Goal: Task Accomplishment & Management: Use online tool/utility

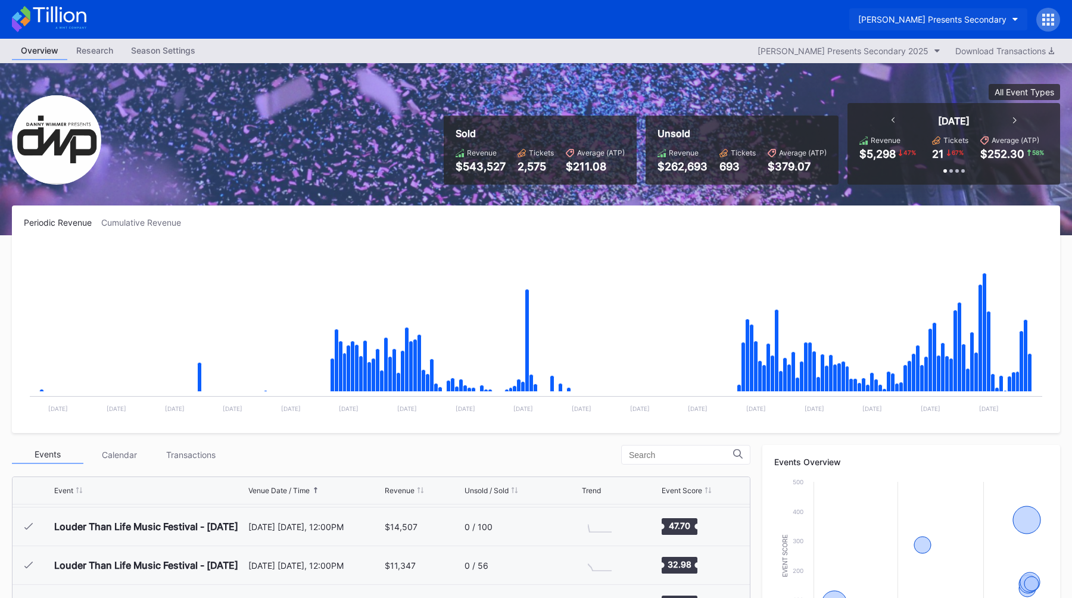
click at [913, 18] on div "[PERSON_NAME] Presents Secondary" at bounding box center [932, 19] width 148 height 10
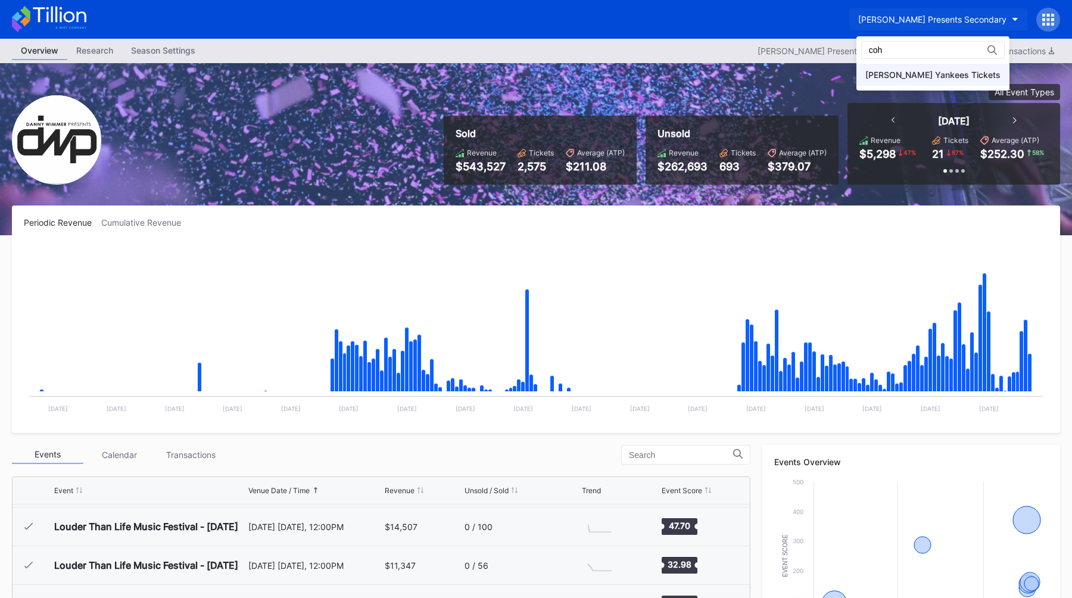
type input "coh"
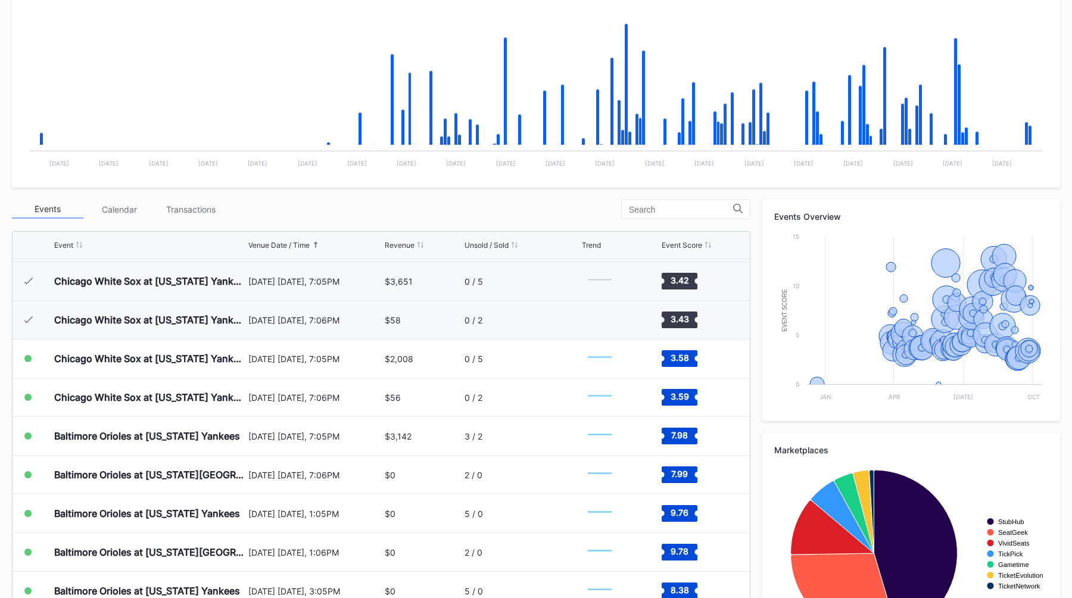
scroll to position [303, 0]
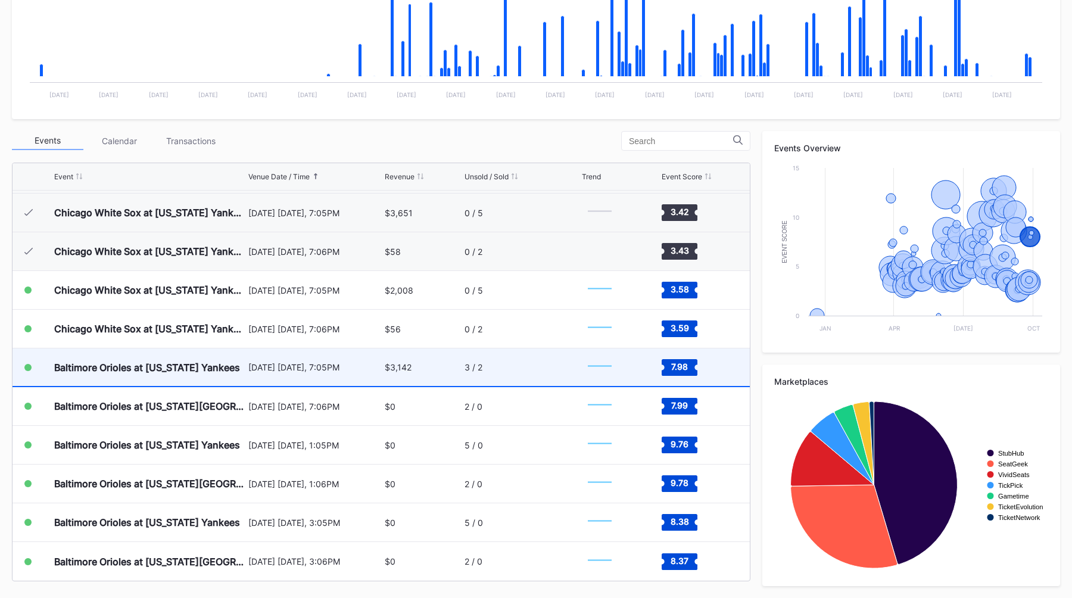
click at [359, 362] on div "[DATE] [DATE], 7:05PM" at bounding box center [315, 367] width 134 height 10
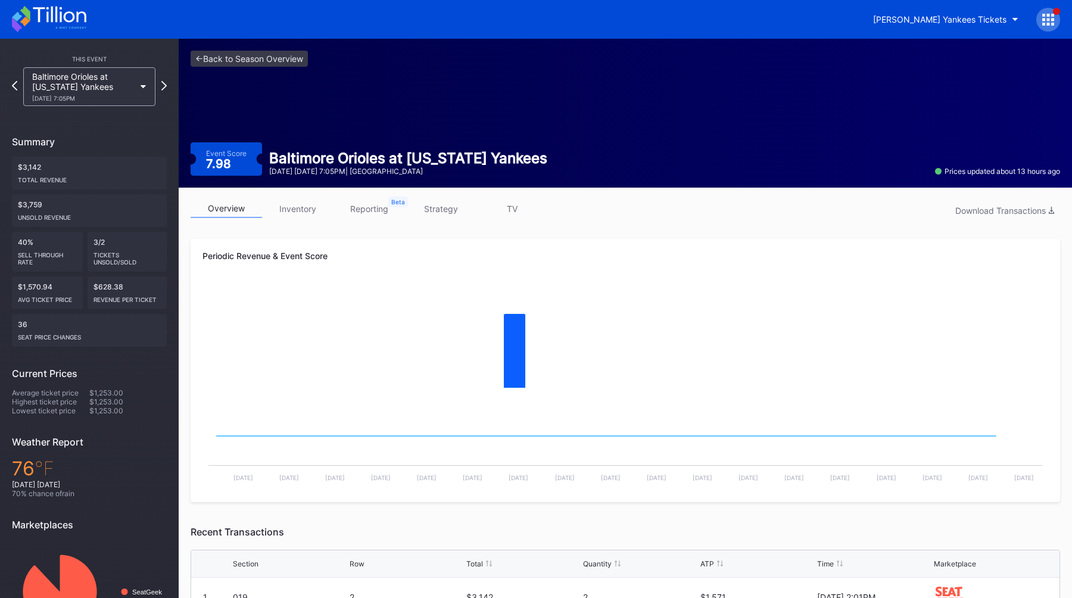
click at [450, 211] on link "strategy" at bounding box center [440, 209] width 71 height 18
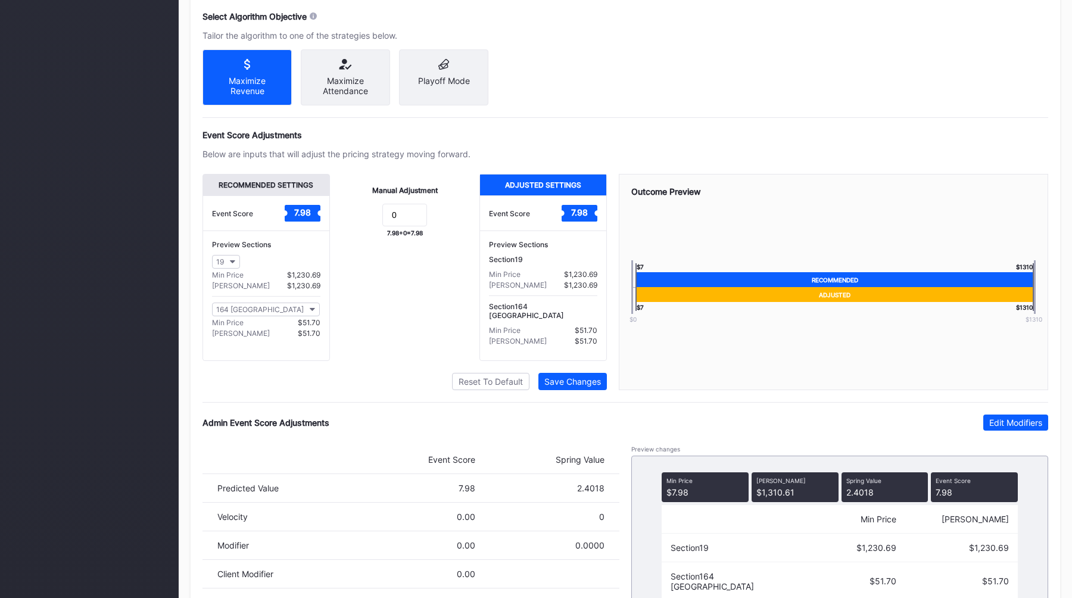
scroll to position [724, 0]
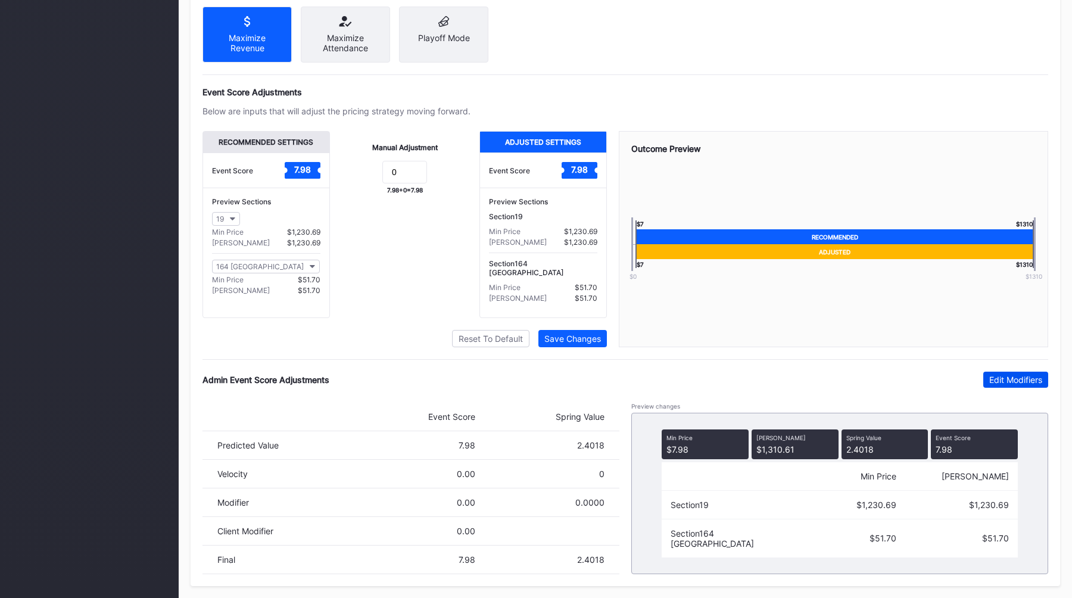
click at [995, 377] on div "Edit Modifiers" at bounding box center [1015, 380] width 53 height 10
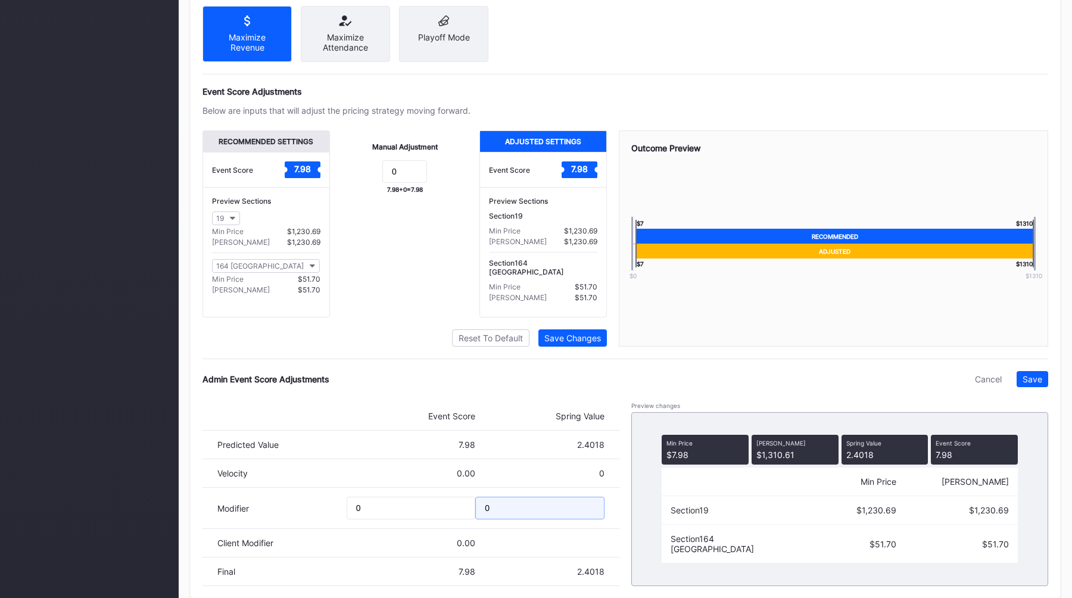
drag, startPoint x: 510, startPoint y: 500, endPoint x: 386, endPoint y: 500, distance: 123.9
click at [386, 500] on div "Modifier 0 0" at bounding box center [411, 508] width 417 height 41
drag, startPoint x: 508, startPoint y: 506, endPoint x: 412, endPoint y: 505, distance: 95.9
click at [412, 505] on div "Modifier 0 0" at bounding box center [411, 508] width 417 height 41
type input "-0.2"
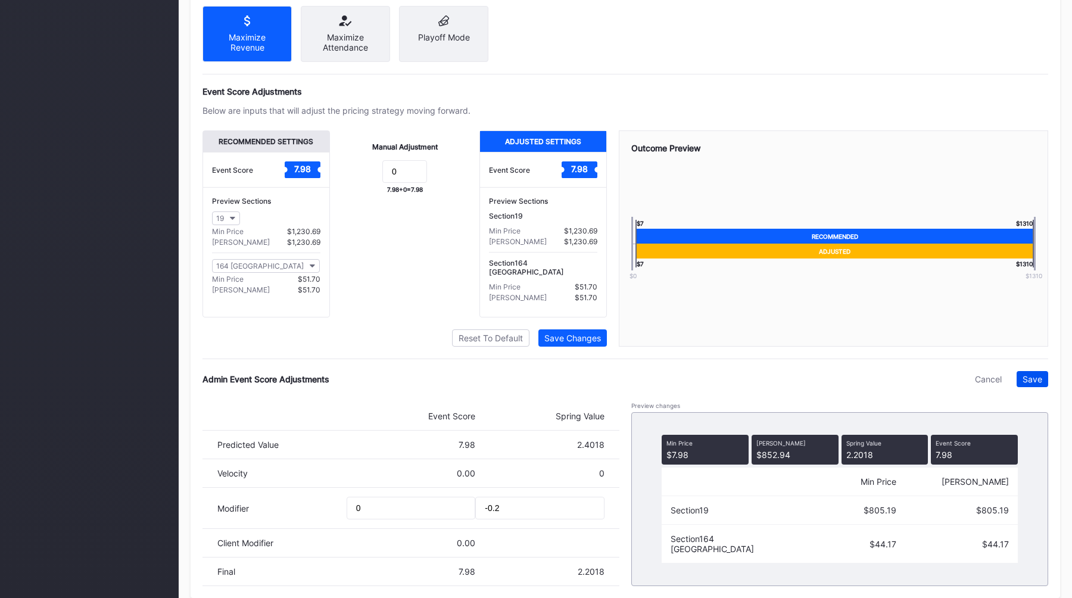
click at [1035, 380] on div "Save" at bounding box center [1033, 379] width 20 height 10
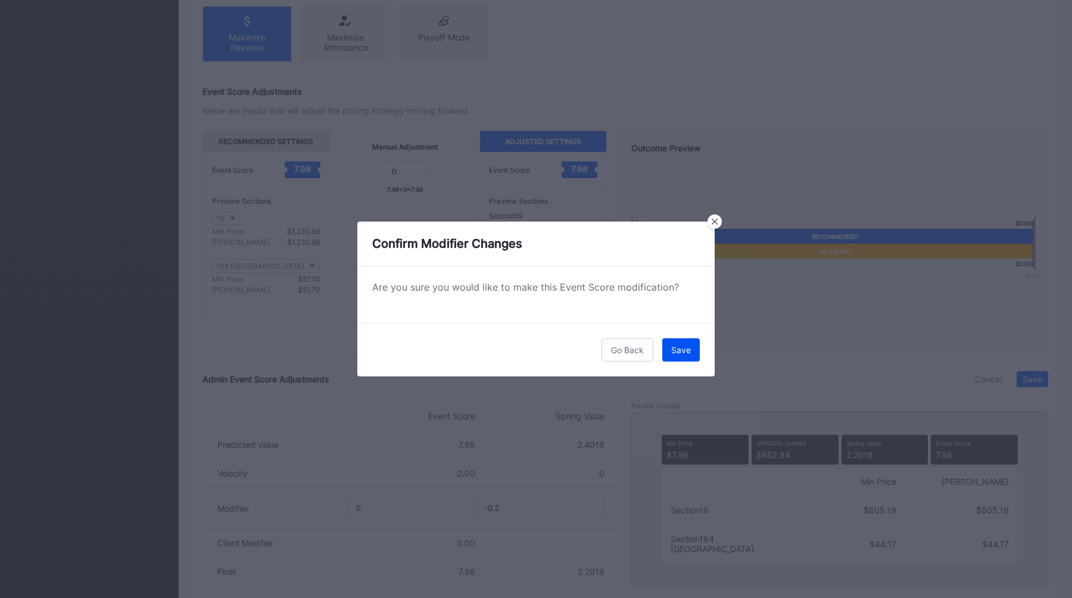
click at [676, 351] on div "Save" at bounding box center [681, 350] width 20 height 10
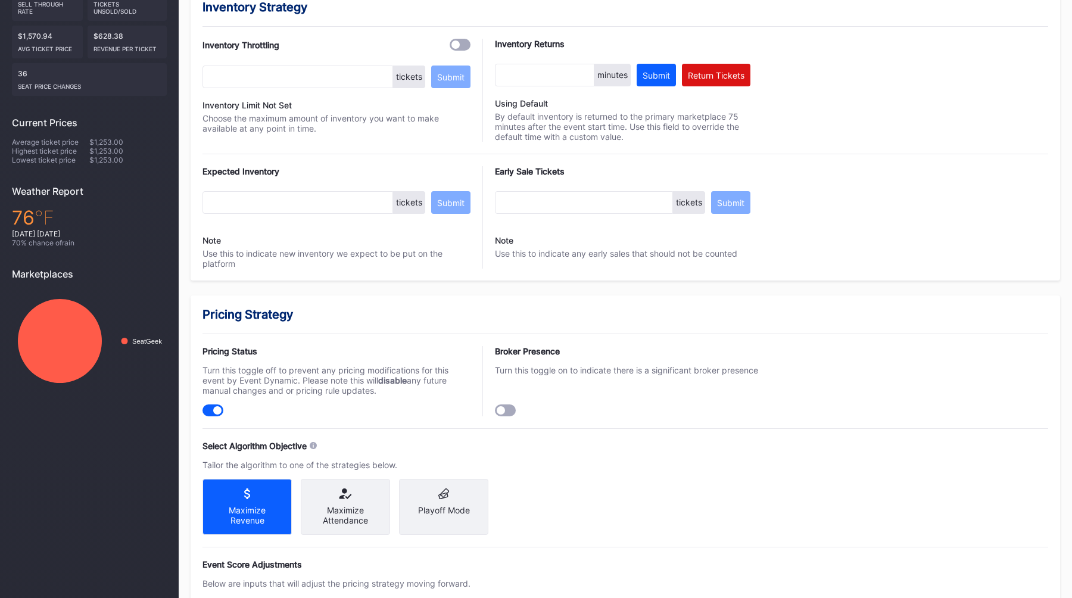
scroll to position [0, 0]
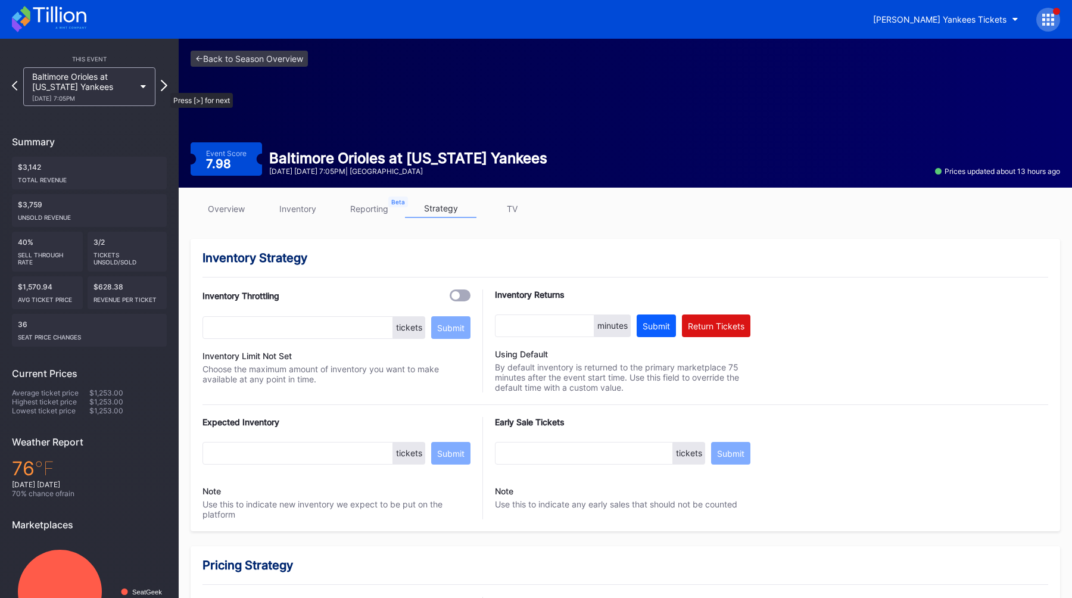
click at [164, 87] on icon at bounding box center [164, 85] width 7 height 11
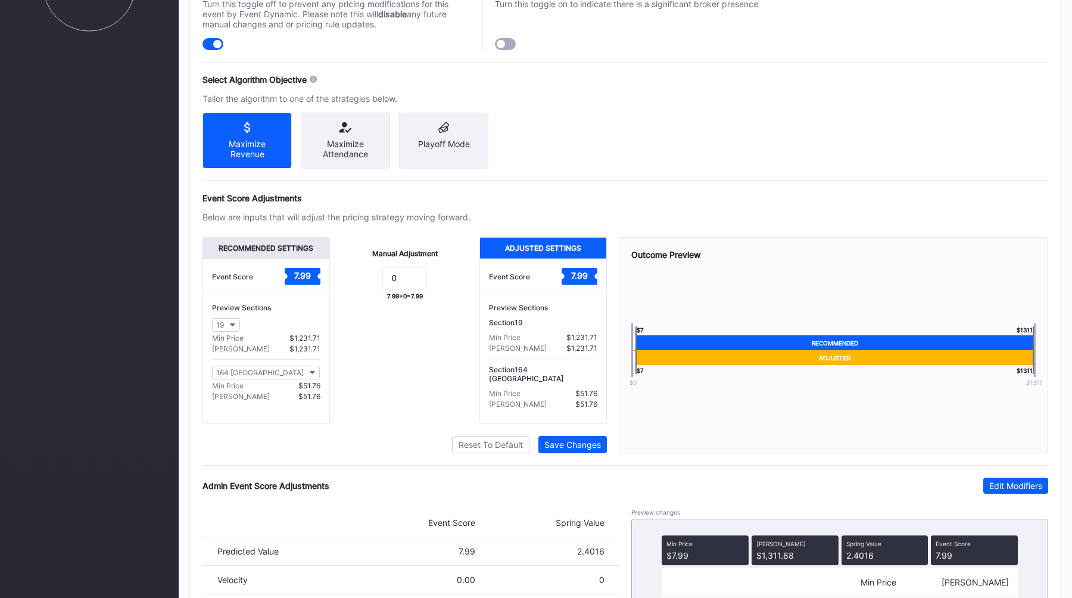
scroll to position [724, 0]
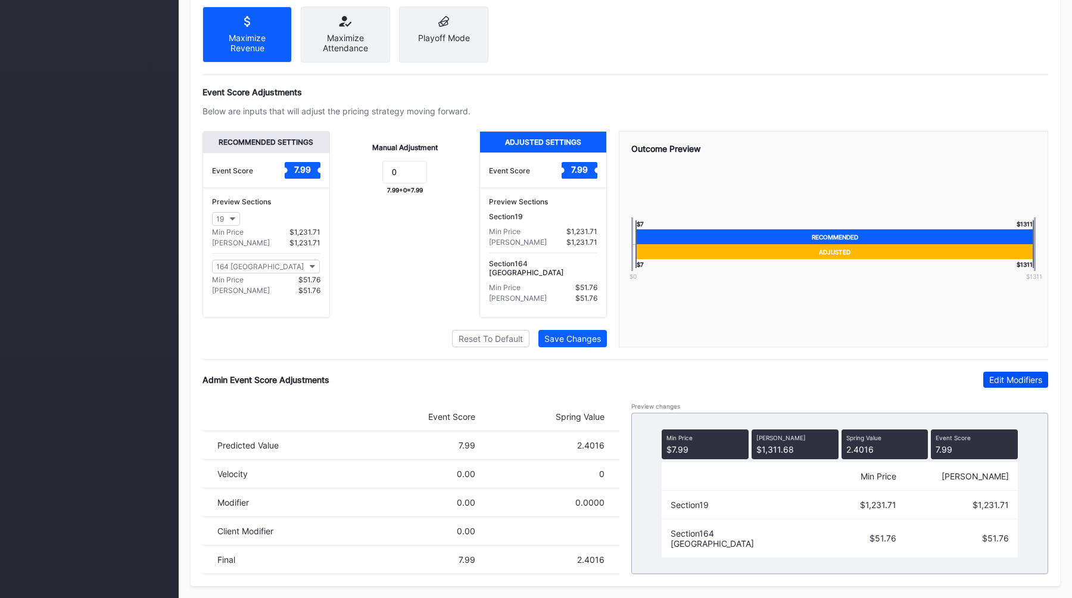
click at [989, 385] on button "Edit Modifiers" at bounding box center [1016, 380] width 65 height 16
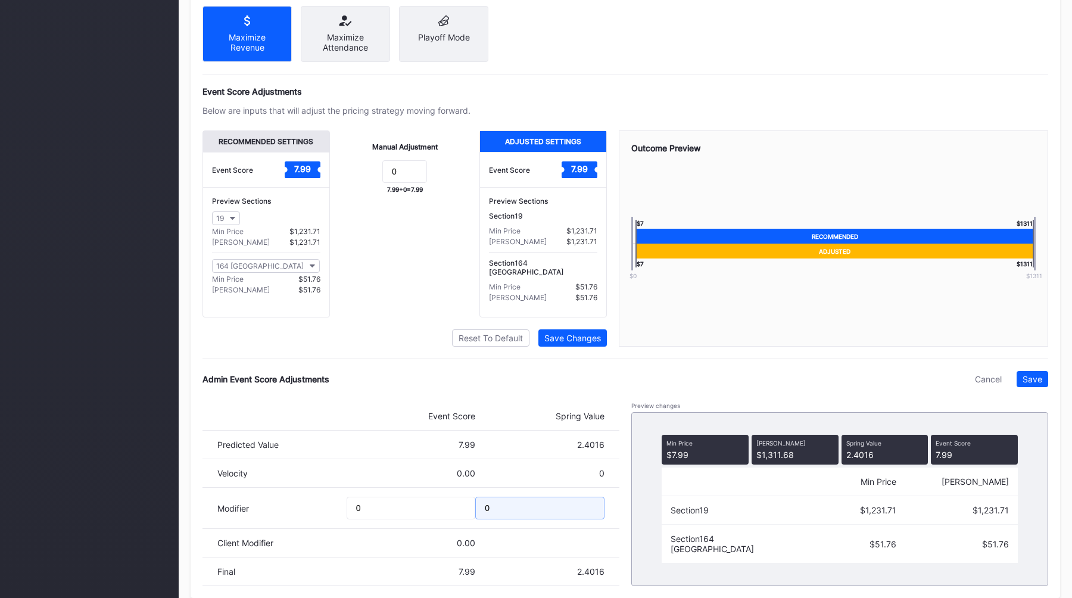
drag, startPoint x: 496, startPoint y: 505, endPoint x: 444, endPoint y: 508, distance: 51.9
click at [444, 508] on div "Modifier 0 0" at bounding box center [411, 508] width 417 height 41
type input "-0.2"
click at [1035, 384] on div "Save" at bounding box center [1033, 379] width 20 height 10
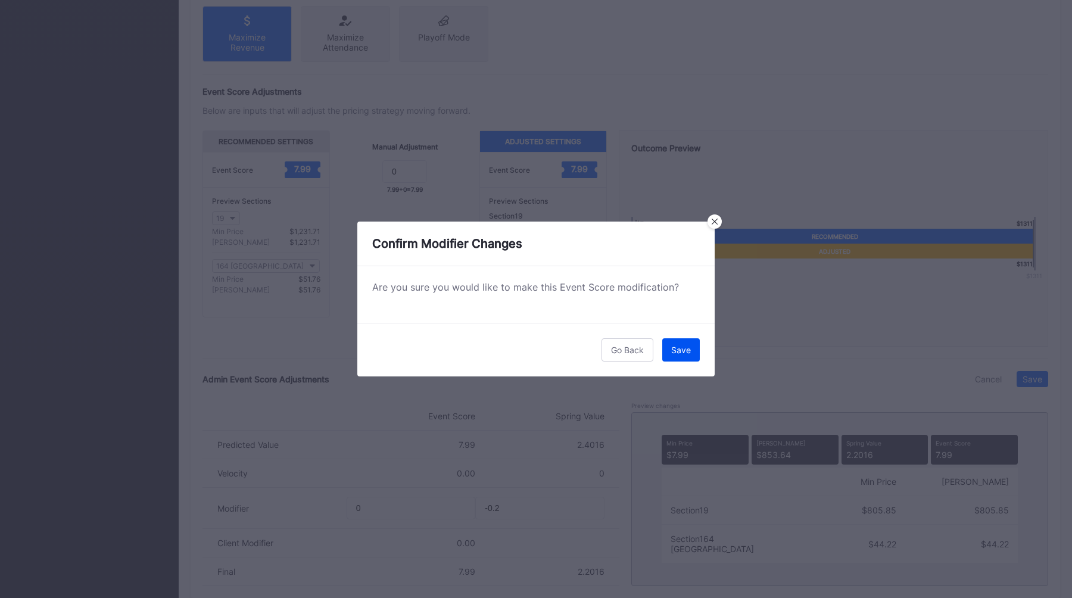
click at [674, 347] on div "Save" at bounding box center [681, 350] width 20 height 10
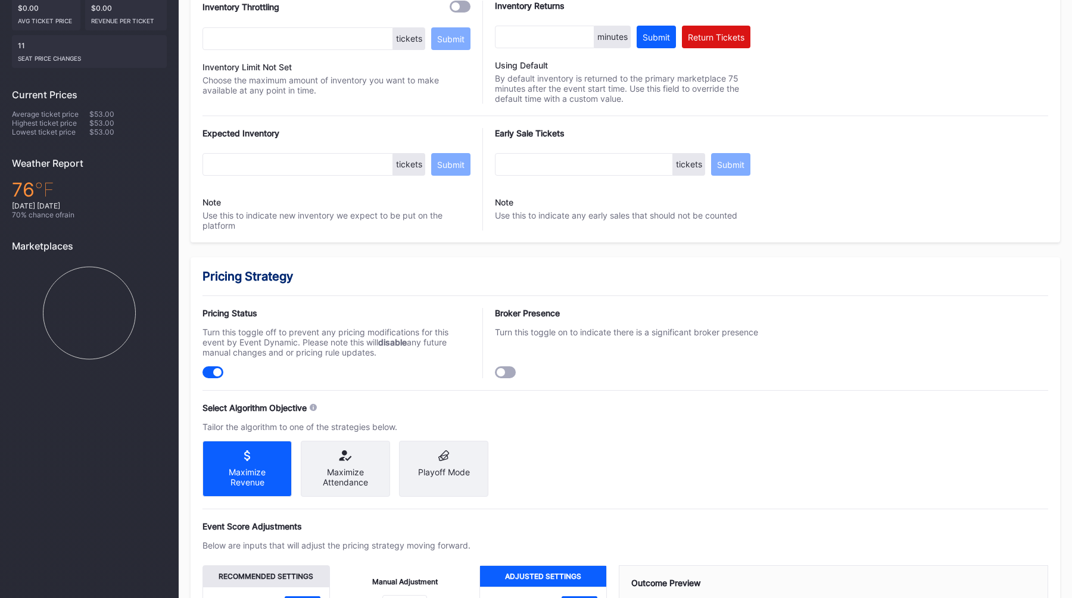
scroll to position [0, 0]
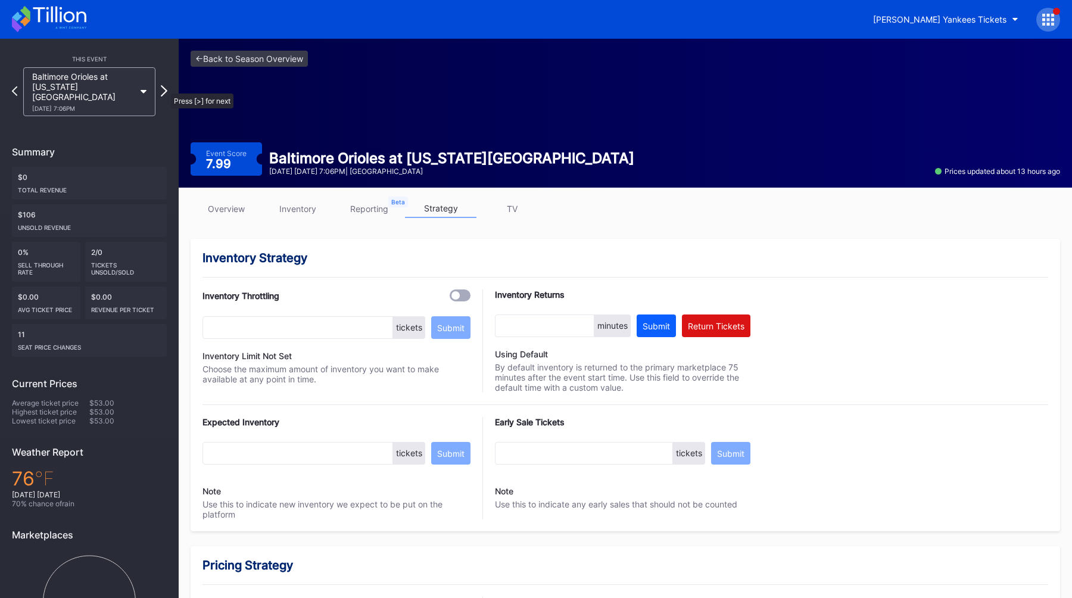
click at [165, 88] on icon at bounding box center [164, 90] width 7 height 11
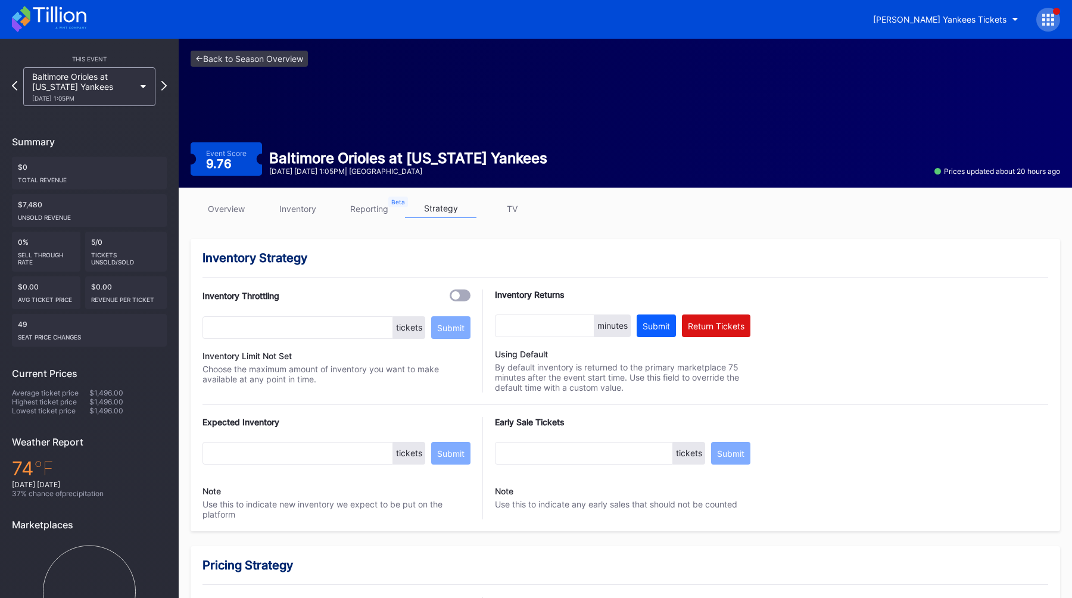
scroll to position [724, 0]
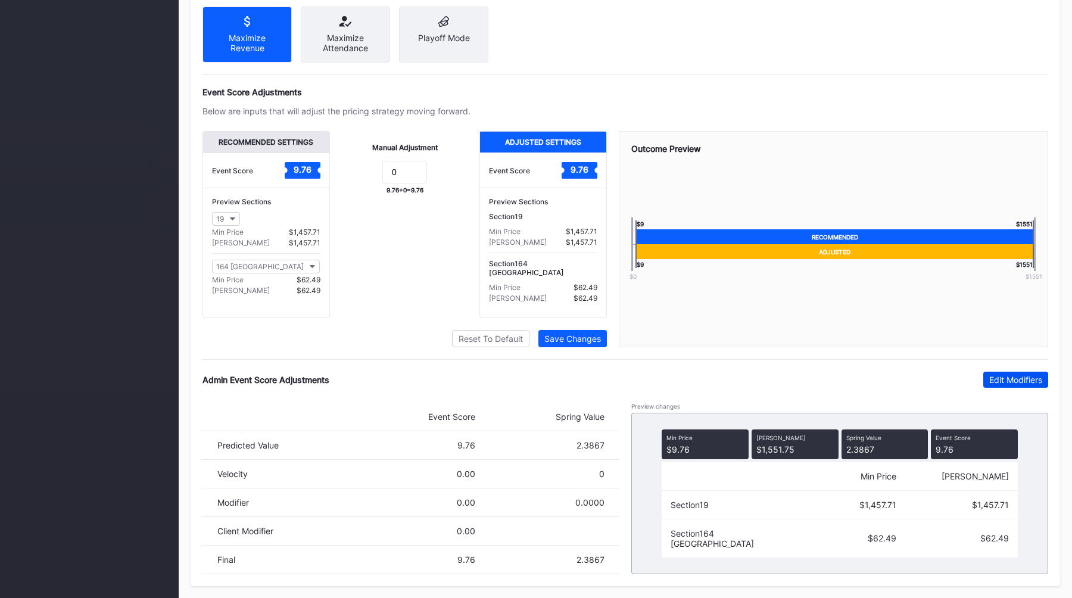
click at [1003, 382] on div "Edit Modifiers" at bounding box center [1015, 380] width 53 height 10
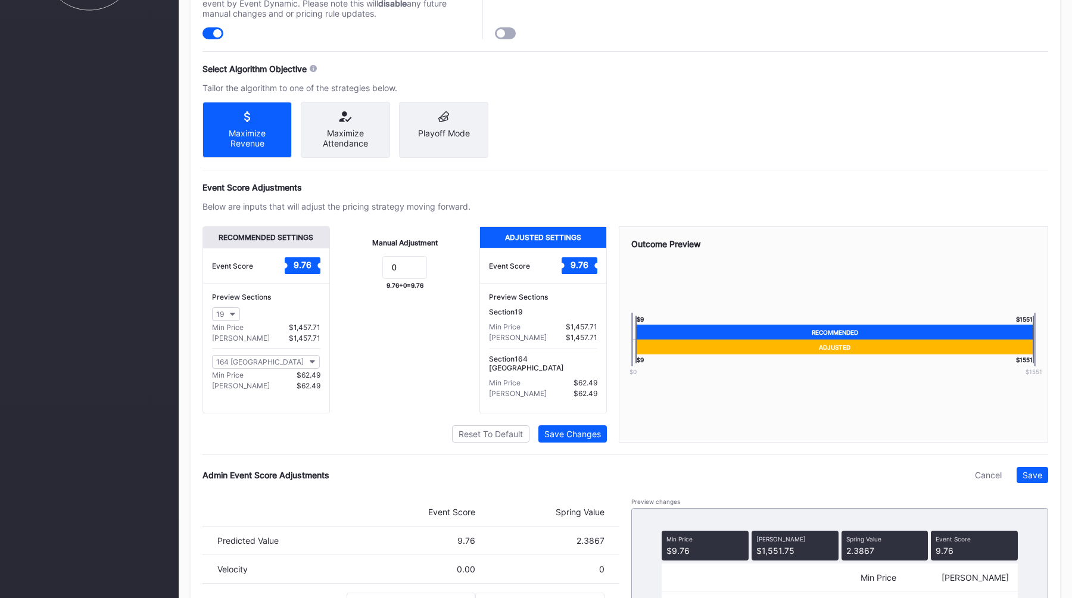
scroll to position [736, 0]
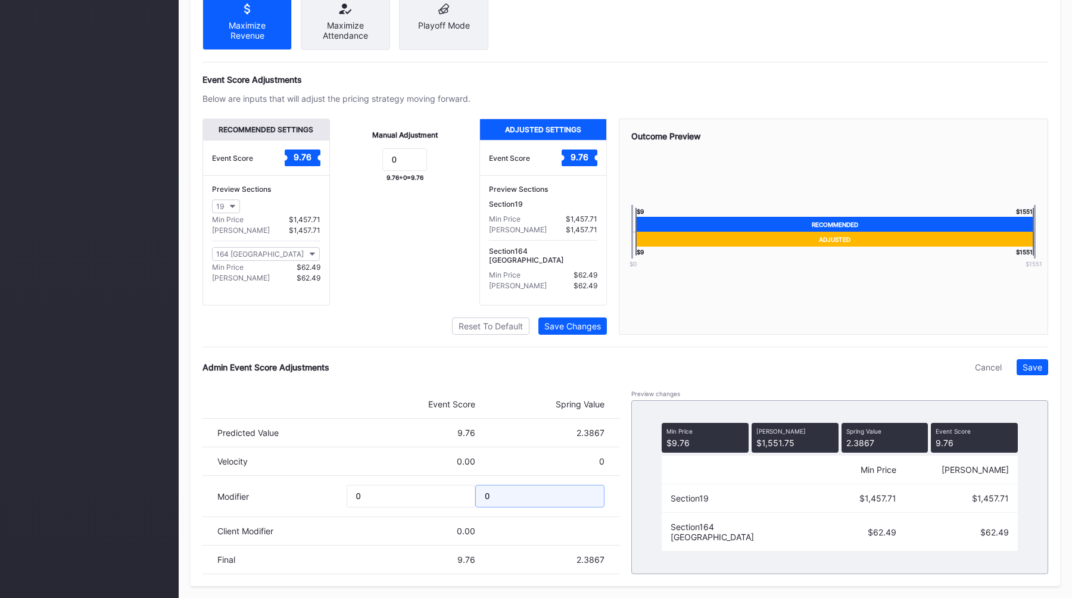
drag, startPoint x: 518, startPoint y: 495, endPoint x: 412, endPoint y: 493, distance: 105.5
click at [412, 493] on div "Modifier 0 0" at bounding box center [411, 496] width 417 height 41
type input "-0.1"
click at [1033, 384] on div "Admin Event Score Adjustments Cancel Save Event Score Spring Value Predicted Va…" at bounding box center [626, 466] width 846 height 215
click at [1038, 366] on div "Save" at bounding box center [1033, 367] width 20 height 10
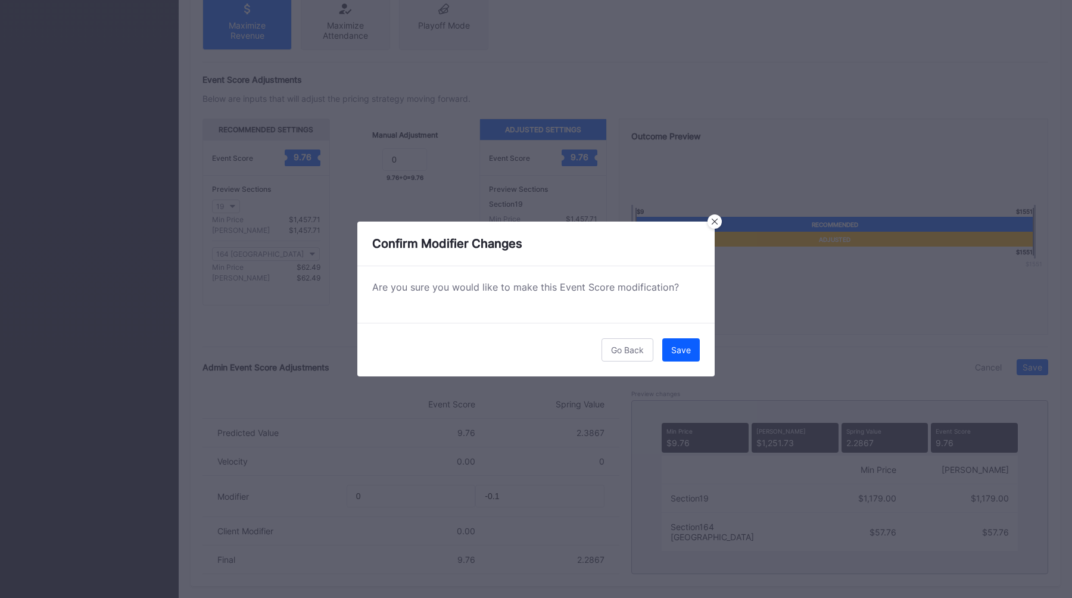
click at [658, 361] on div "Go Back Save" at bounding box center [535, 350] width 357 height 54
click at [684, 360] on button "Save" at bounding box center [681, 349] width 38 height 23
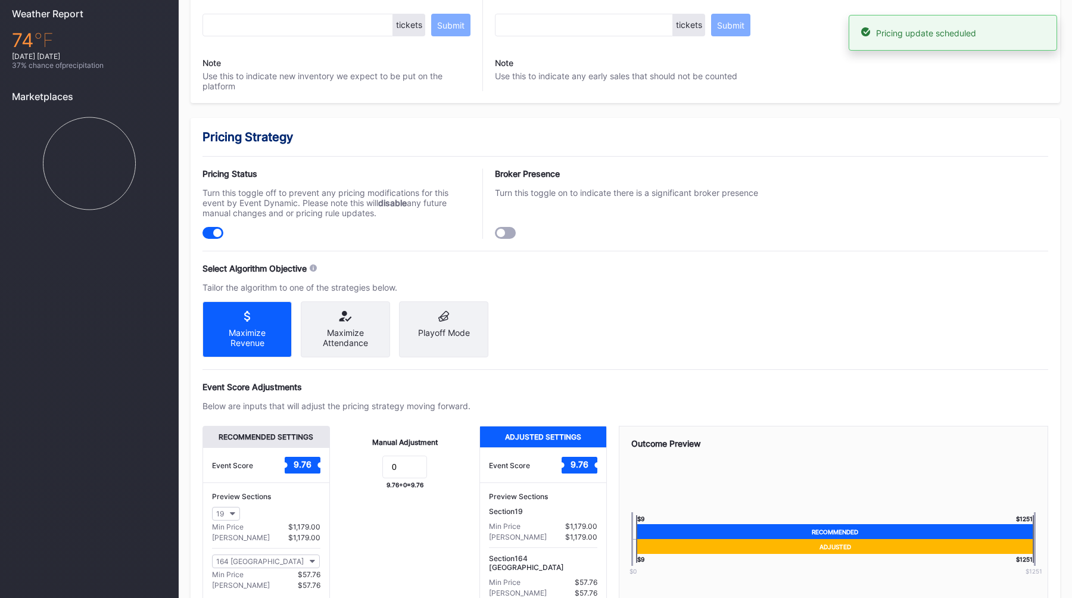
scroll to position [0, 0]
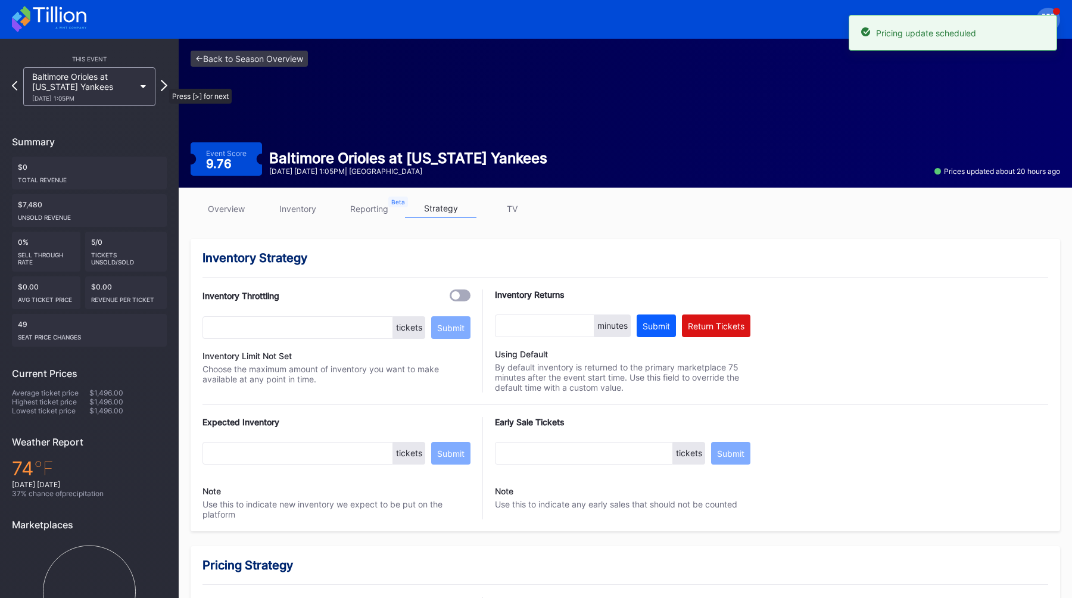
click at [163, 83] on icon at bounding box center [164, 85] width 7 height 11
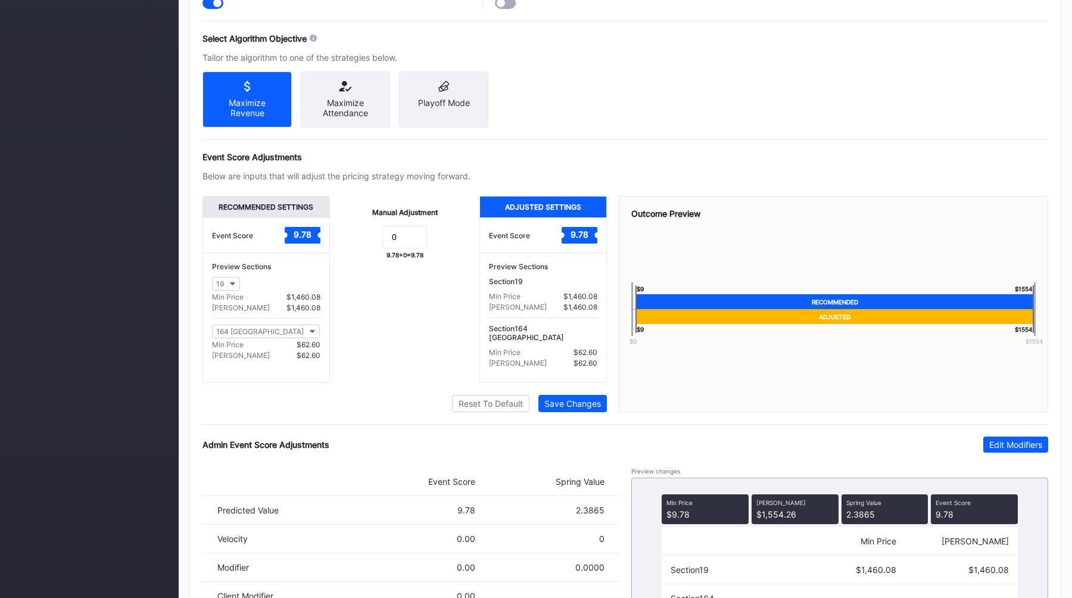
scroll to position [724, 0]
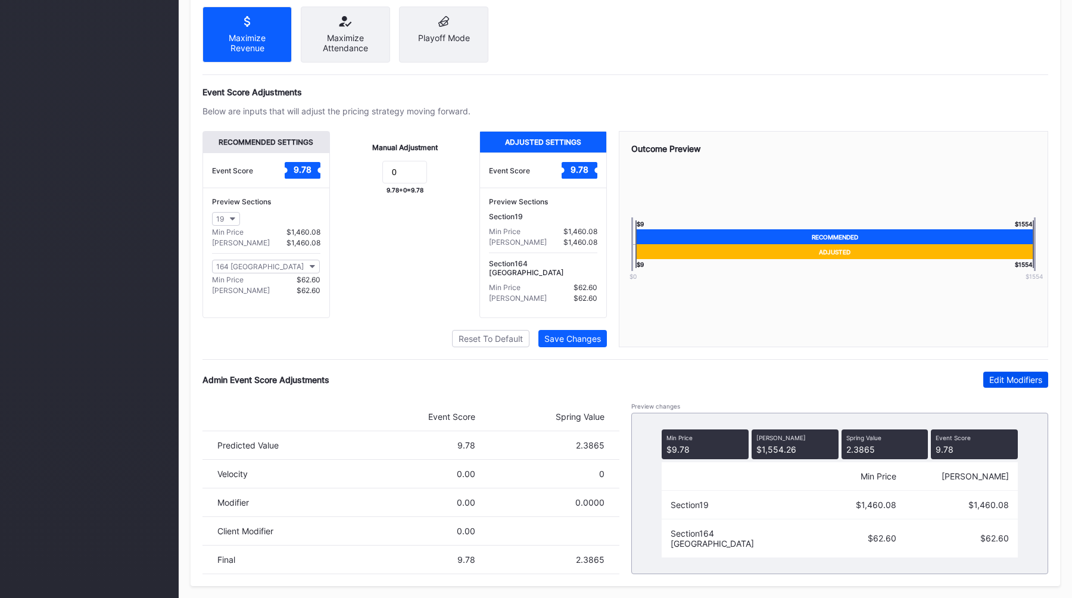
click at [1010, 379] on div "Edit Modifiers" at bounding box center [1015, 380] width 53 height 10
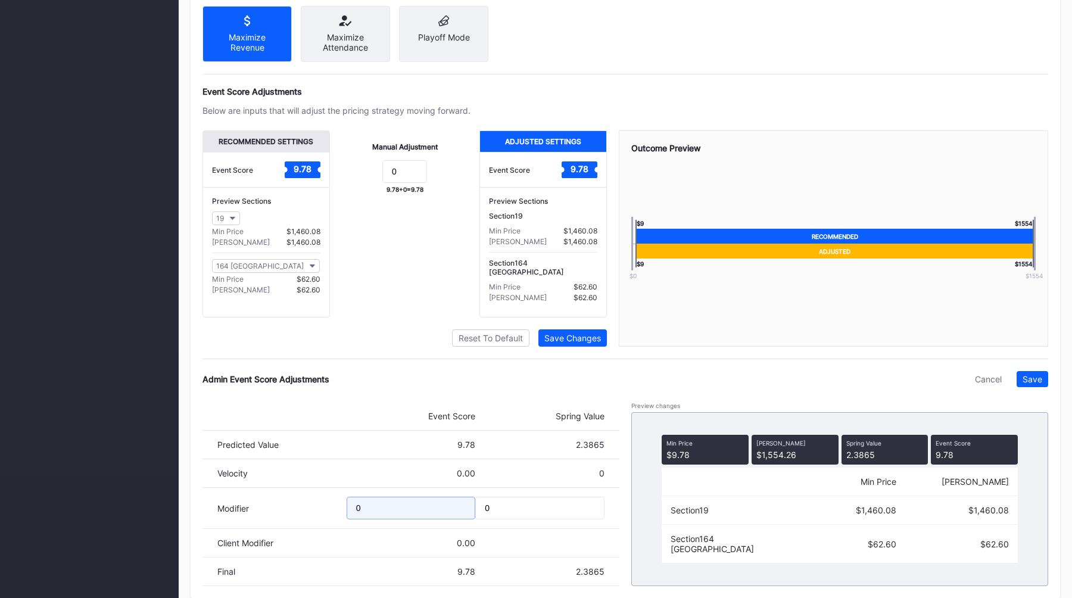
drag, startPoint x: 415, startPoint y: 507, endPoint x: 221, endPoint y: 503, distance: 193.6
click at [221, 503] on div "Modifier 0 0" at bounding box center [411, 508] width 417 height 41
type input "-2"
click at [1042, 378] on button "Save" at bounding box center [1033, 379] width 32 height 16
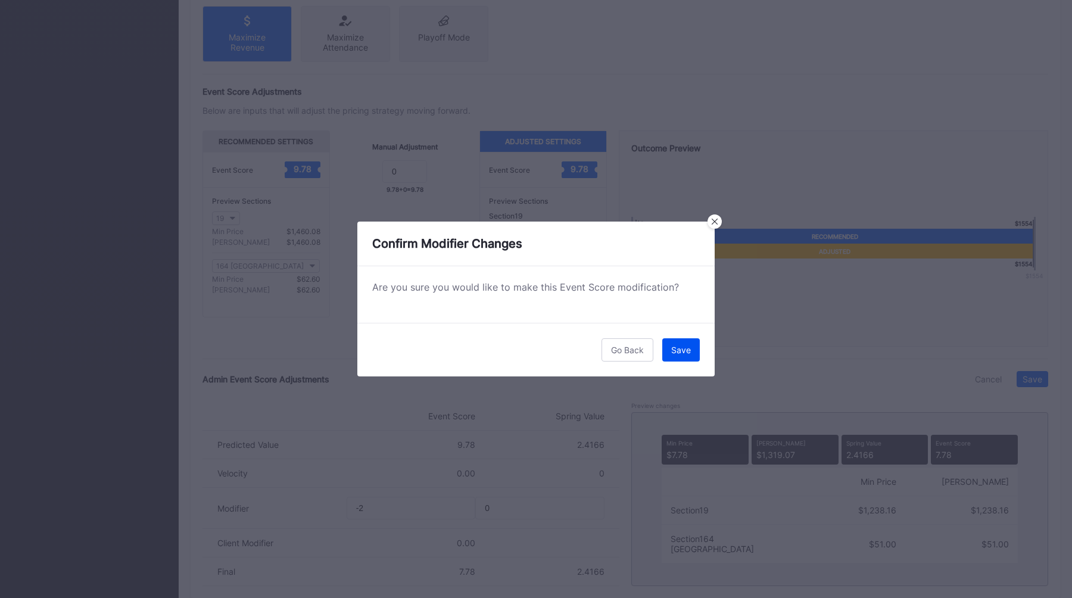
click at [673, 351] on div "Save" at bounding box center [681, 350] width 20 height 10
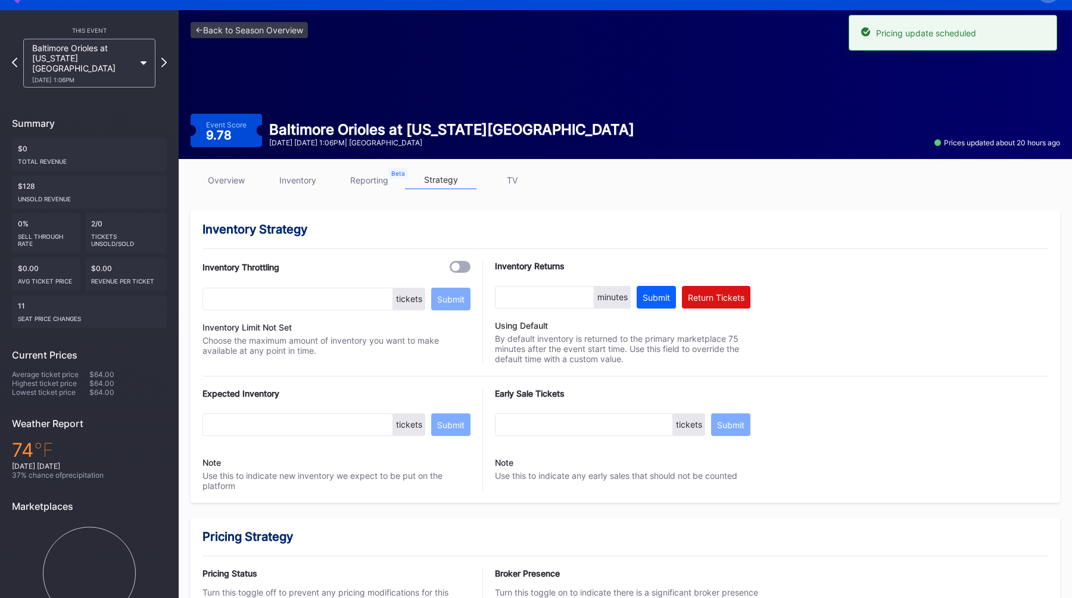
scroll to position [0, 0]
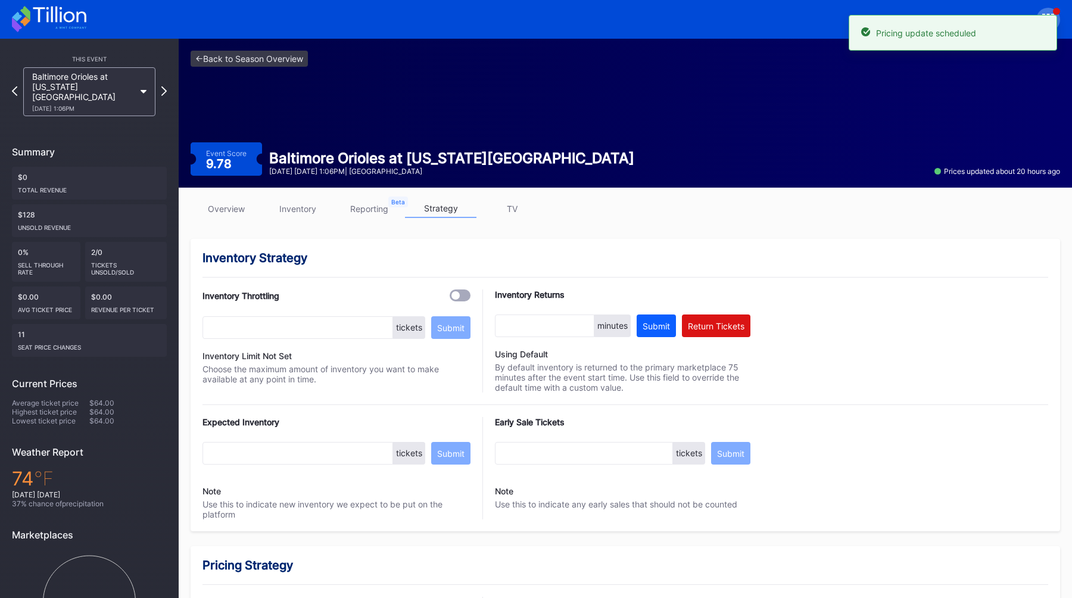
click at [167, 86] on div "This Event Baltimore Orioles at [US_STATE] Yankees Parking [DATE] 1:06PM Summar…" at bounding box center [89, 352] width 179 height 627
click at [164, 85] on icon at bounding box center [164, 90] width 7 height 11
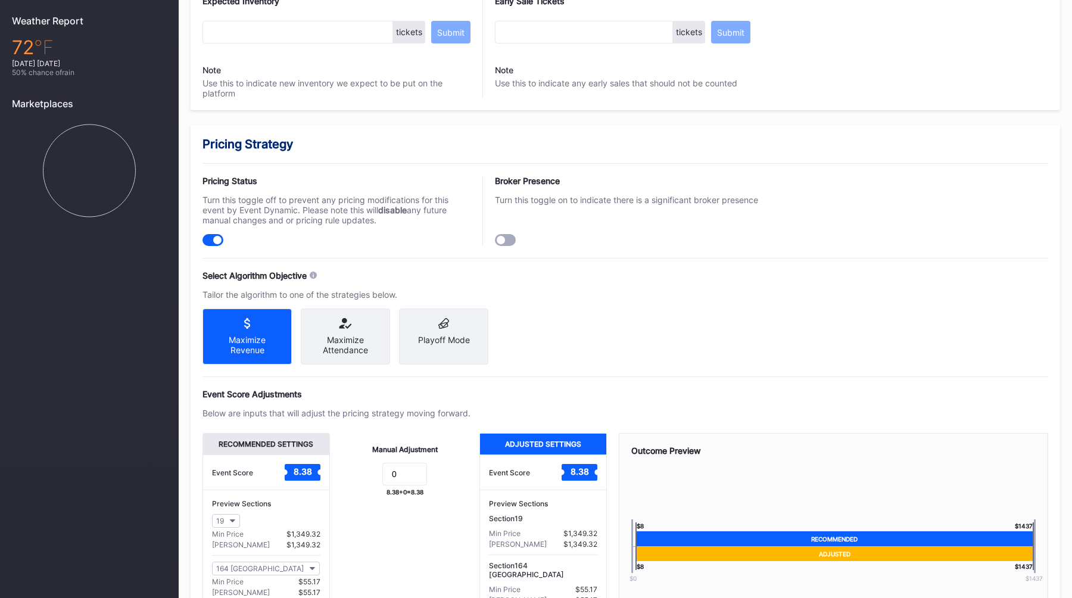
scroll to position [724, 0]
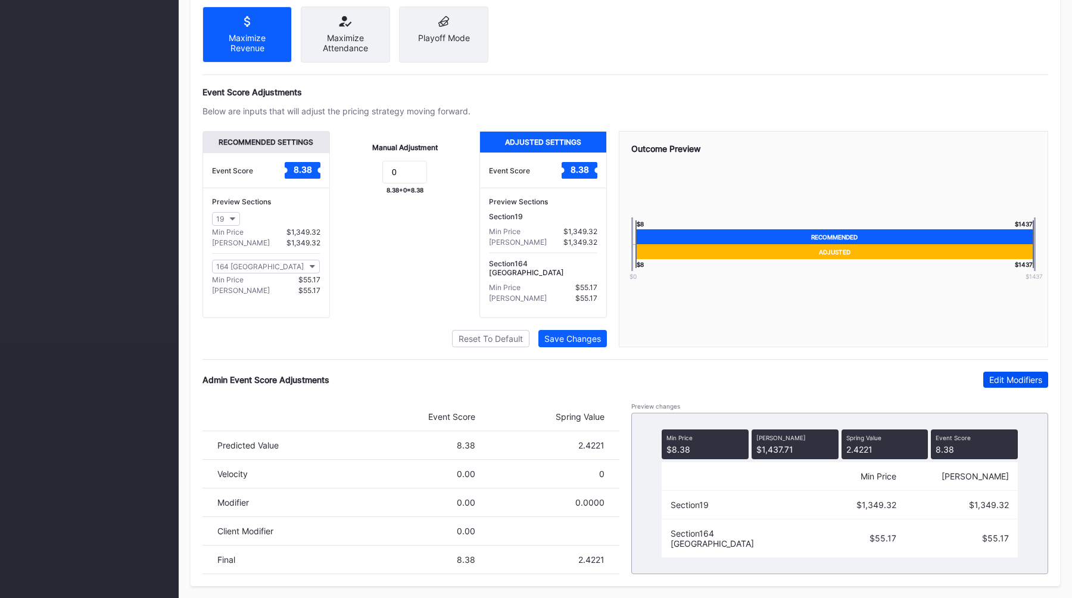
click at [997, 376] on div "Edit Modifiers" at bounding box center [1015, 380] width 53 height 10
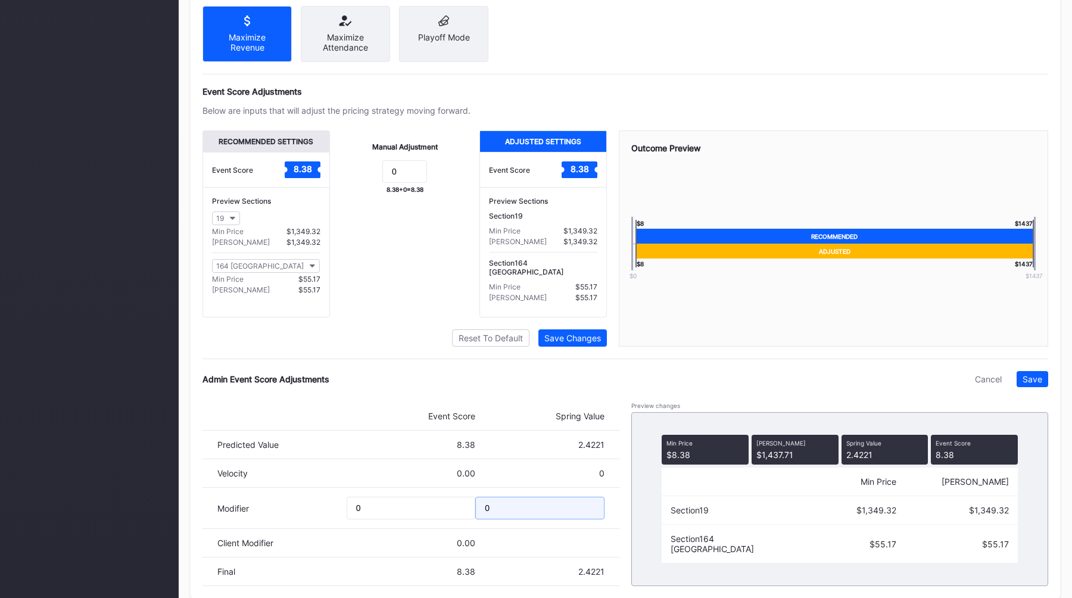
drag, startPoint x: 503, startPoint y: 508, endPoint x: 366, endPoint y: 500, distance: 137.2
click at [366, 500] on div "Modifier 0 0" at bounding box center [411, 508] width 417 height 41
type input "-0.1"
click at [1036, 374] on button "Save" at bounding box center [1033, 379] width 32 height 16
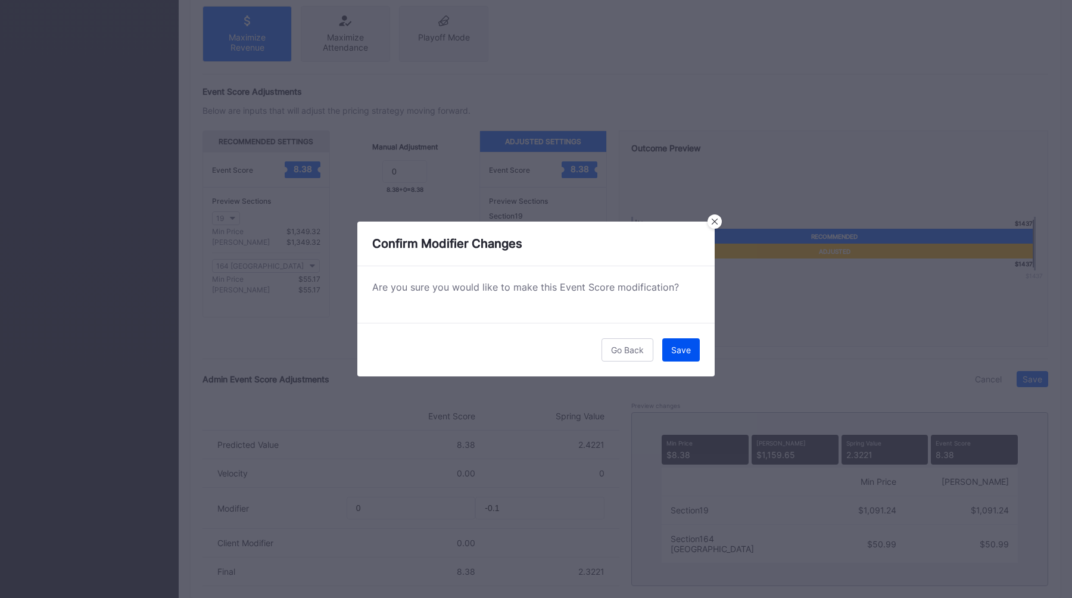
click at [670, 350] on button "Save" at bounding box center [681, 349] width 38 height 23
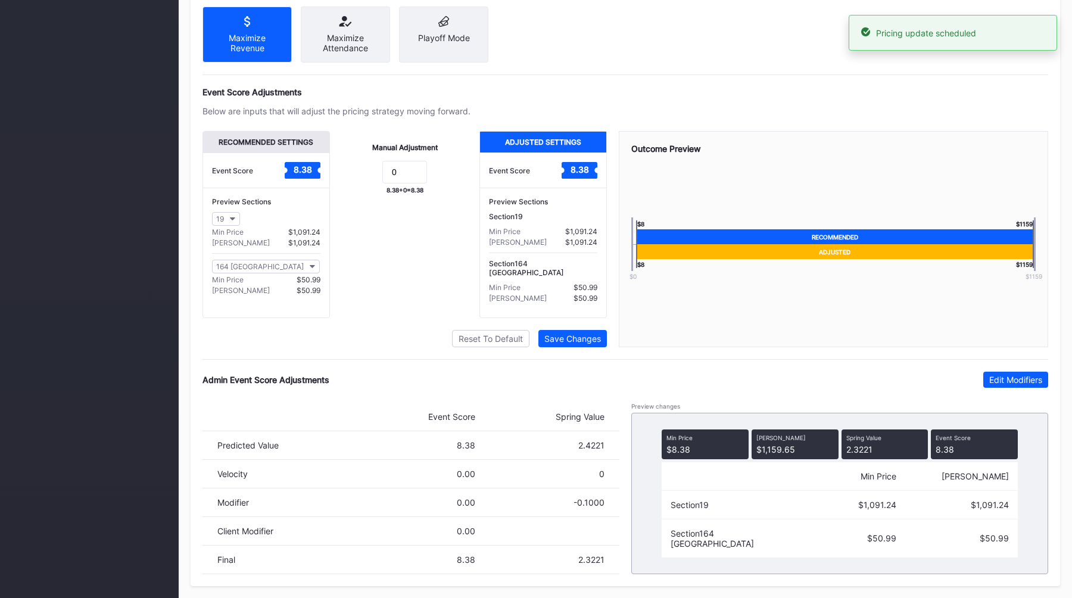
scroll to position [0, 0]
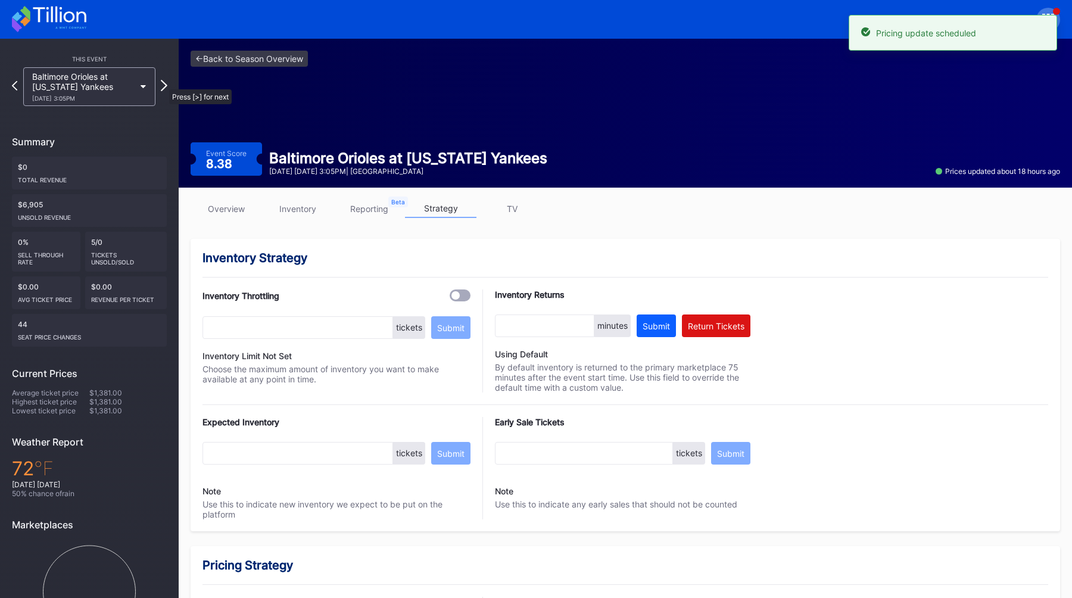
click at [163, 83] on icon at bounding box center [164, 85] width 7 height 11
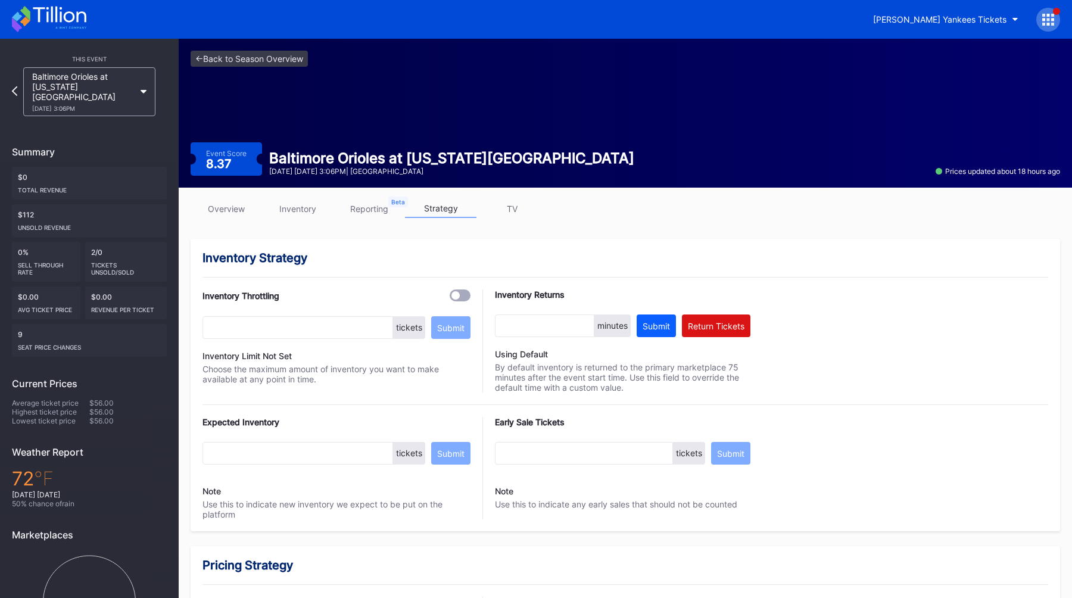
scroll to position [724, 0]
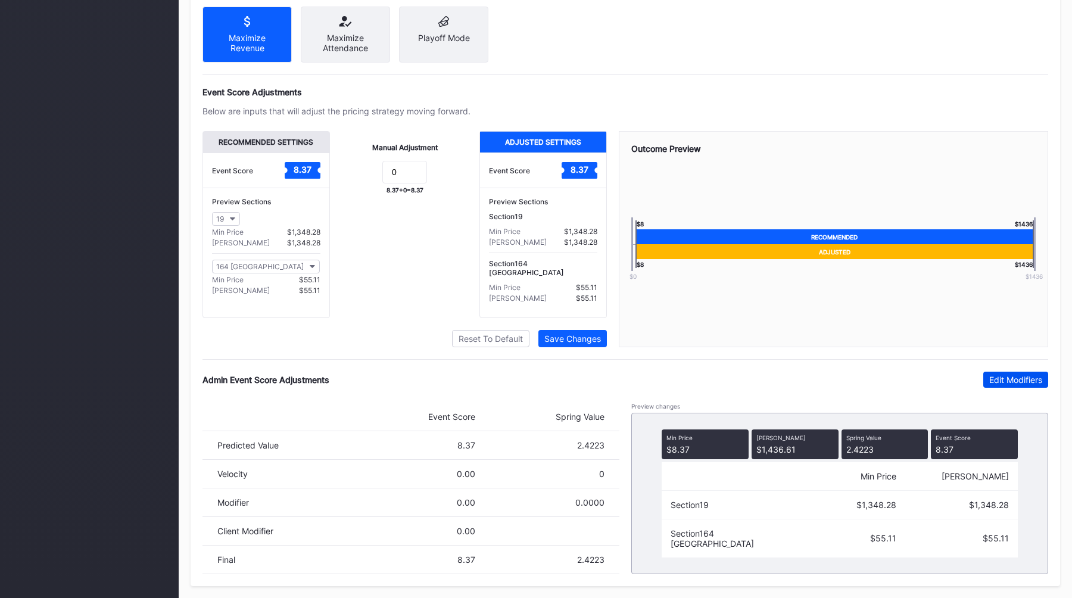
click at [1005, 381] on div "Edit Modifiers" at bounding box center [1015, 380] width 53 height 10
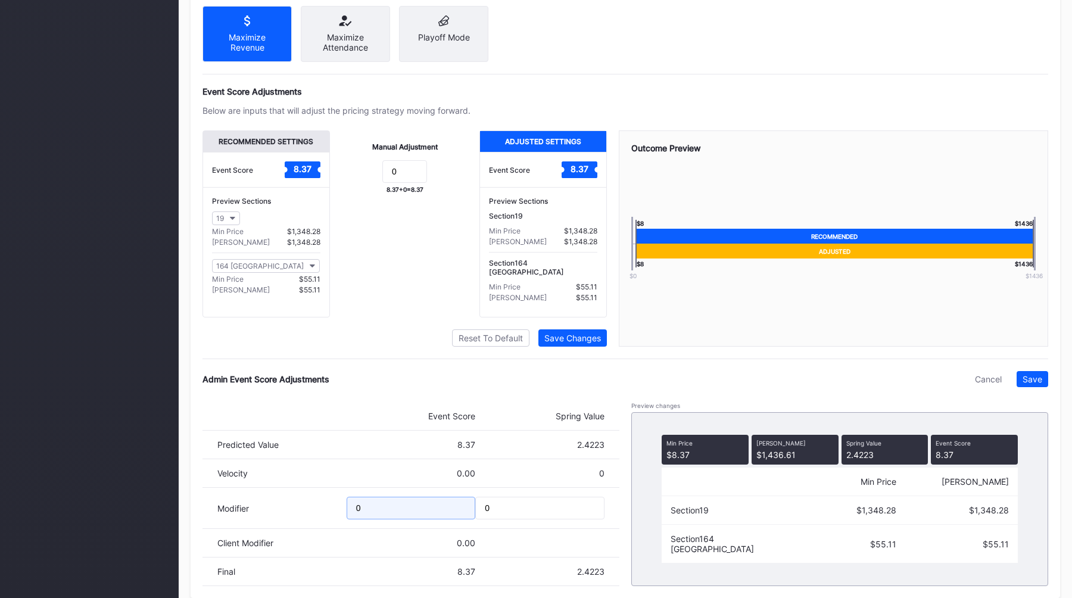
drag, startPoint x: 369, startPoint y: 508, endPoint x: 325, endPoint y: 508, distance: 44.1
click at [326, 508] on div "Modifier 0 0" at bounding box center [411, 508] width 417 height 41
type input "-2"
click at [1031, 378] on div "Save" at bounding box center [1033, 379] width 20 height 10
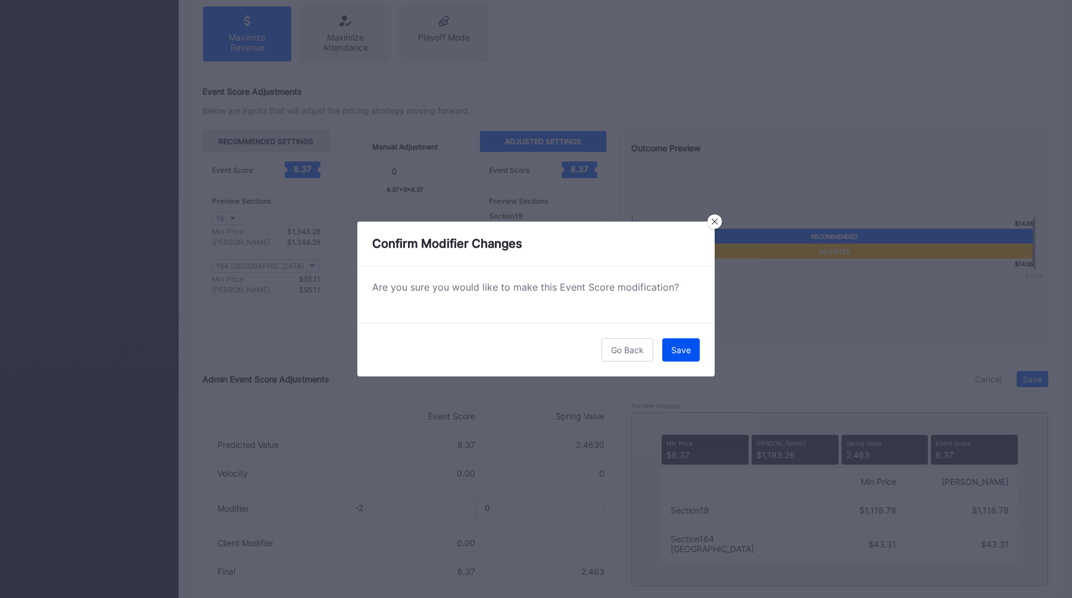
click at [678, 353] on div "Save" at bounding box center [681, 350] width 20 height 10
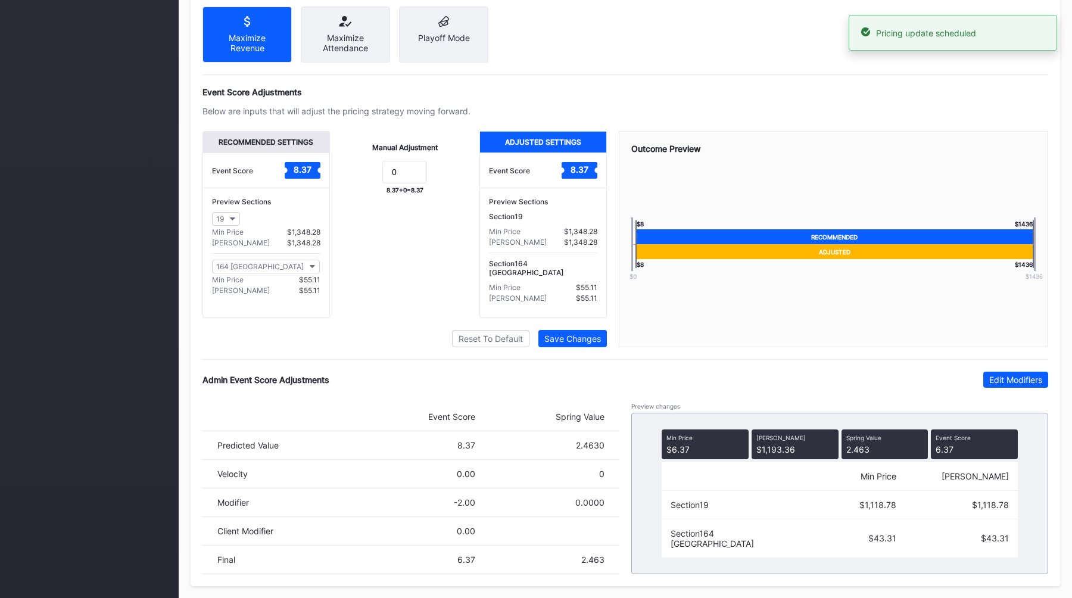
scroll to position [0, 0]
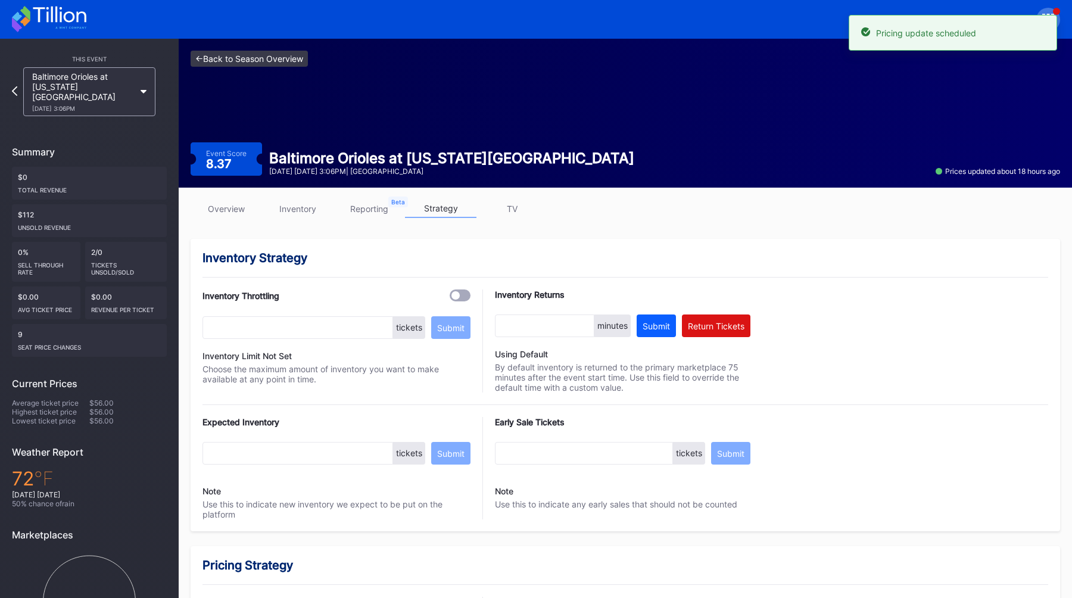
click at [253, 56] on link "<- Back to Season Overview" at bounding box center [249, 59] width 117 height 16
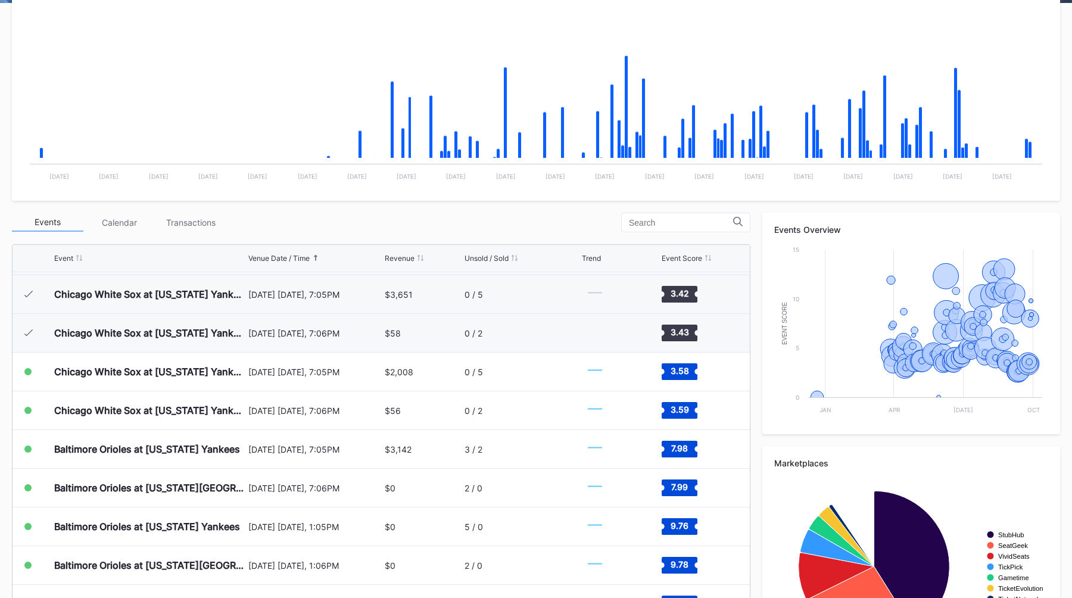
scroll to position [303, 0]
